Goal: Navigation & Orientation: Find specific page/section

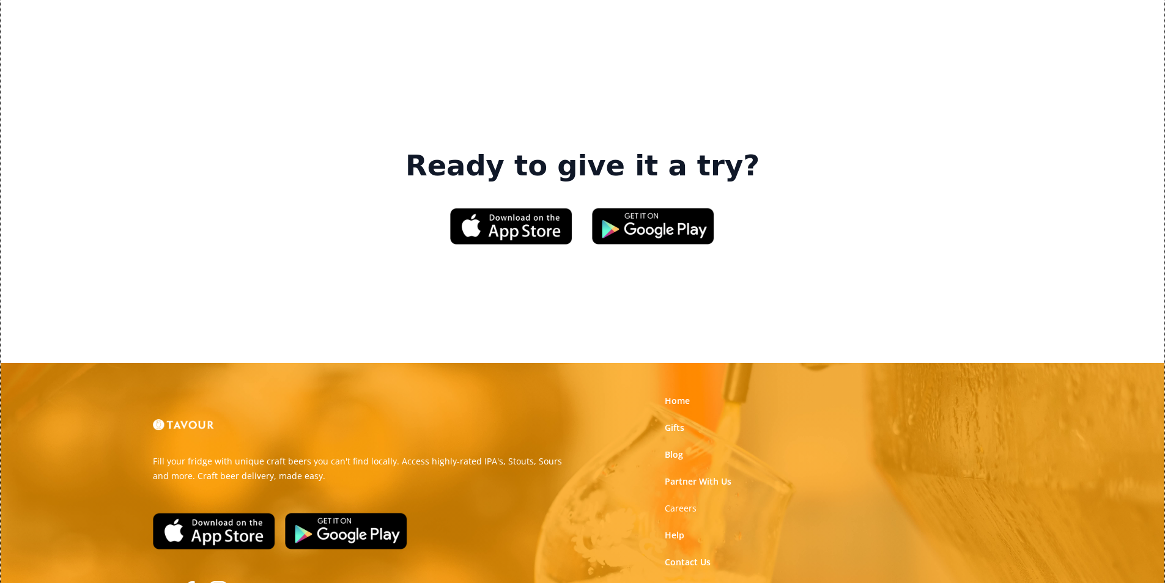
scroll to position [1851, 0]
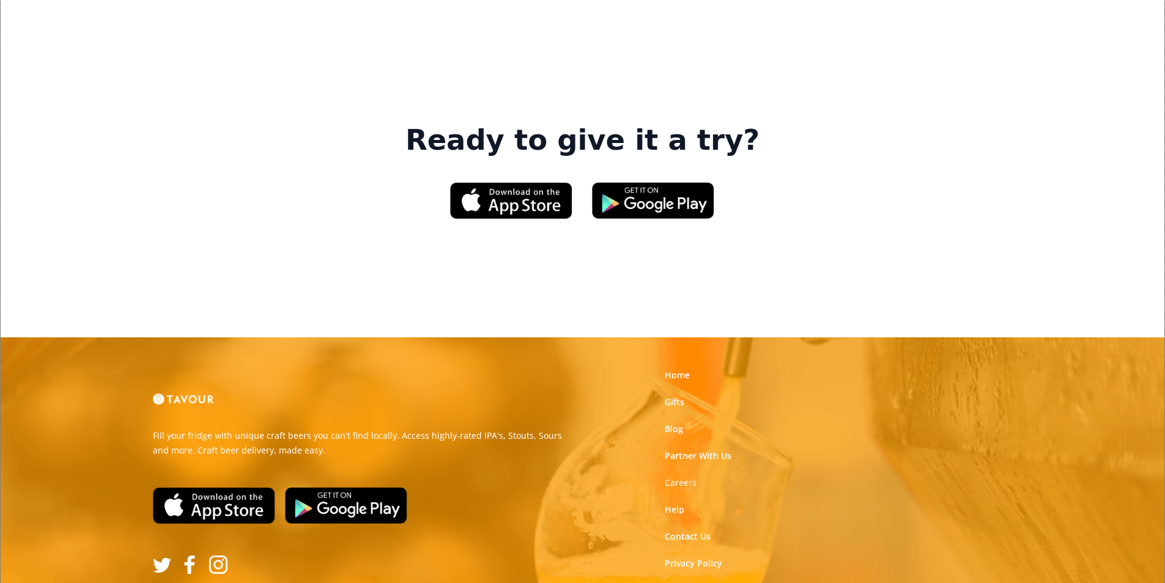
click at [676, 583] on link "Terms of Use" at bounding box center [692, 591] width 54 height 12
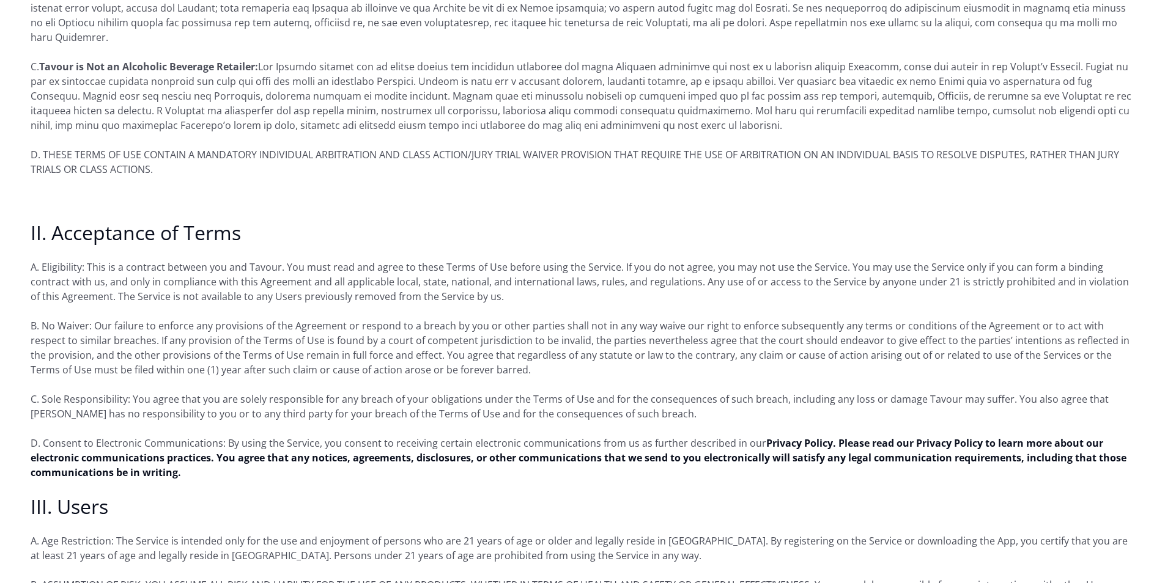
scroll to position [550, 0]
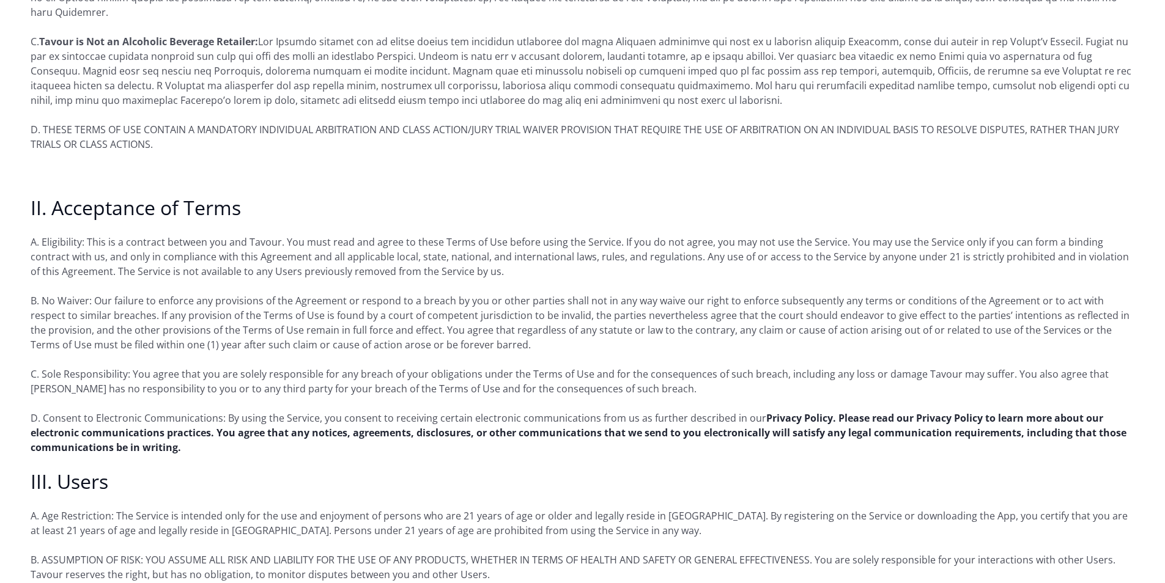
click at [492, 419] on strong "Privacy Policy. Please read our Privacy Policy to learn more about our electron…" at bounding box center [579, 433] width 1096 height 43
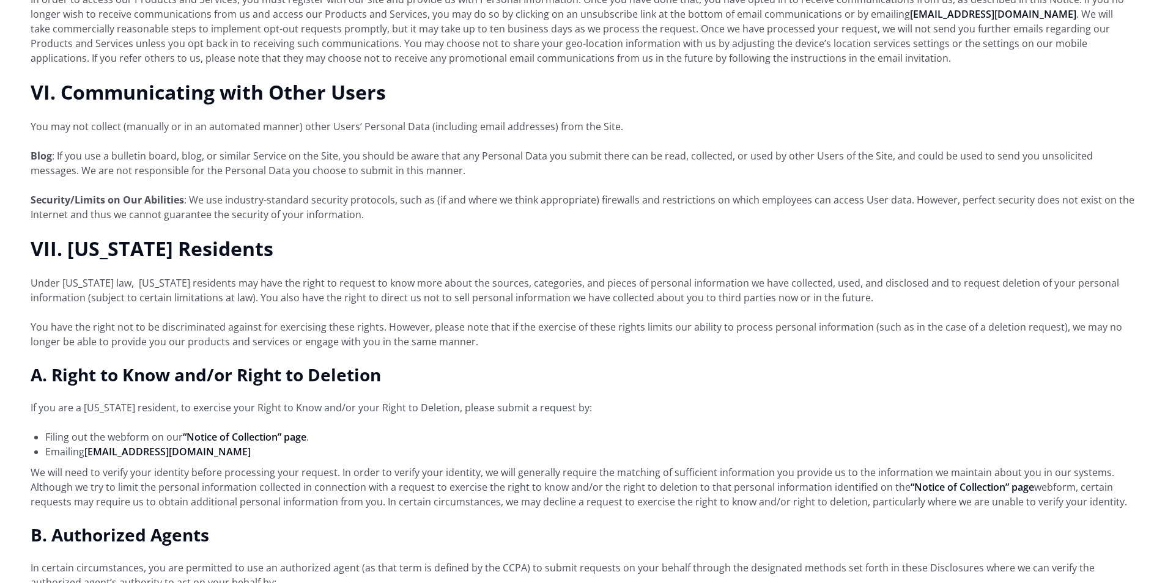
scroll to position [2385, 0]
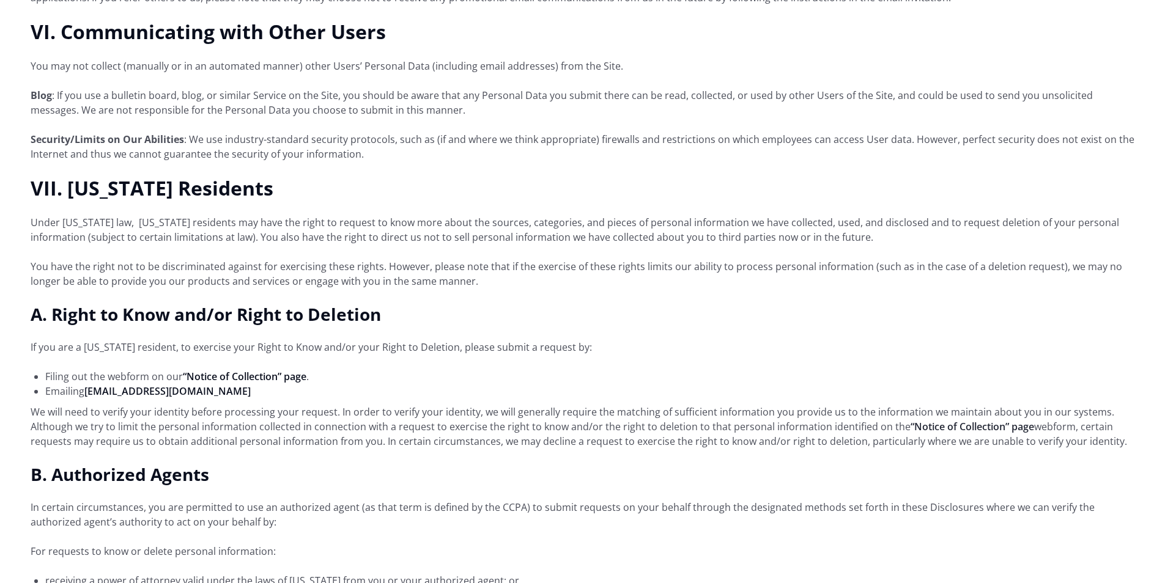
click at [992, 420] on link "“Notice of Collection” page" at bounding box center [973, 426] width 124 height 13
